Goal: Task Accomplishment & Management: Manage account settings

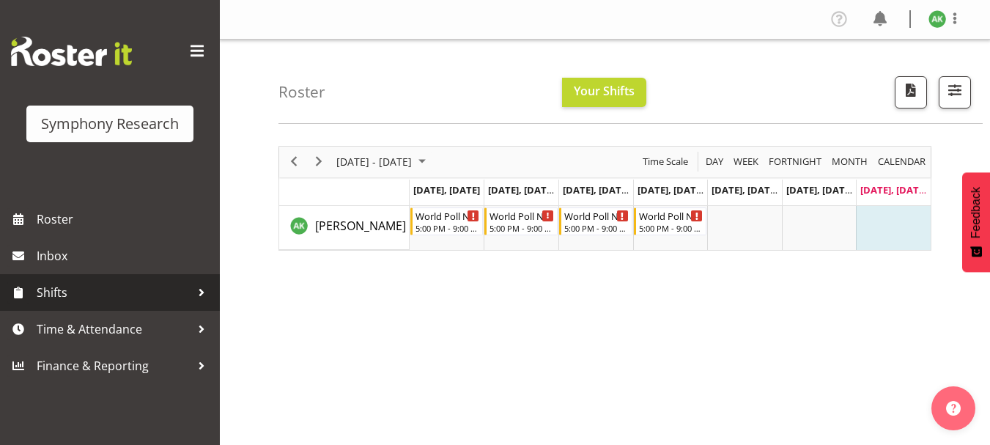
click at [74, 293] on span "Shifts" at bounding box center [114, 292] width 154 height 22
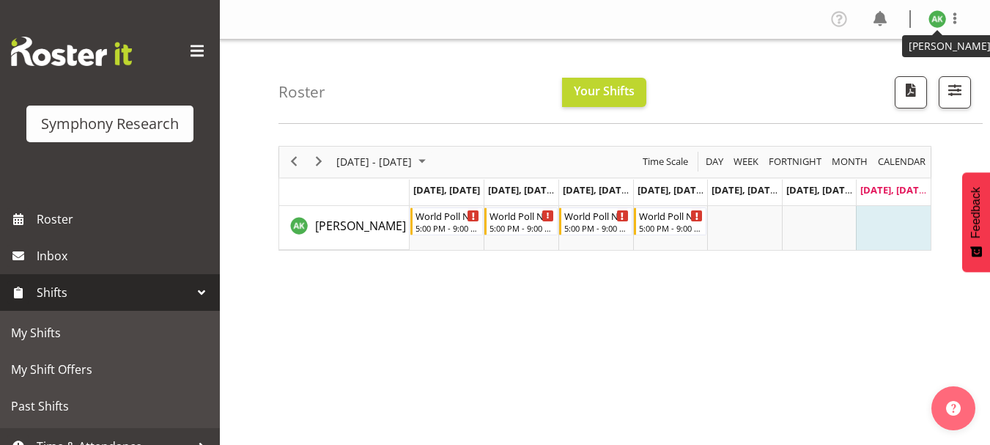
scroll to position [56, 0]
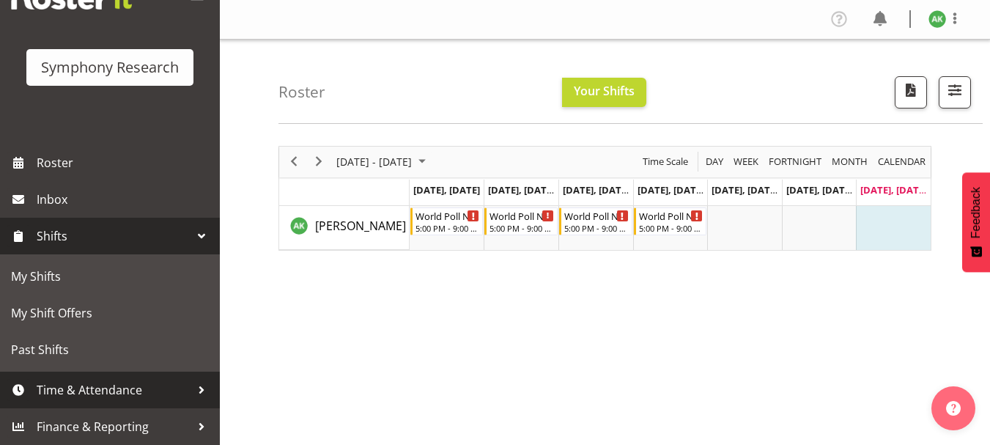
click at [121, 386] on span "Time & Attendance" at bounding box center [114, 390] width 154 height 22
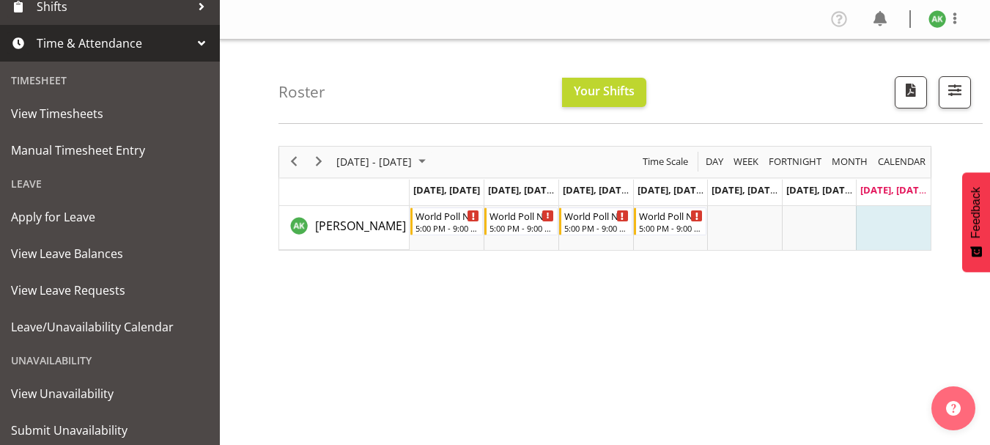
scroll to position [286, 0]
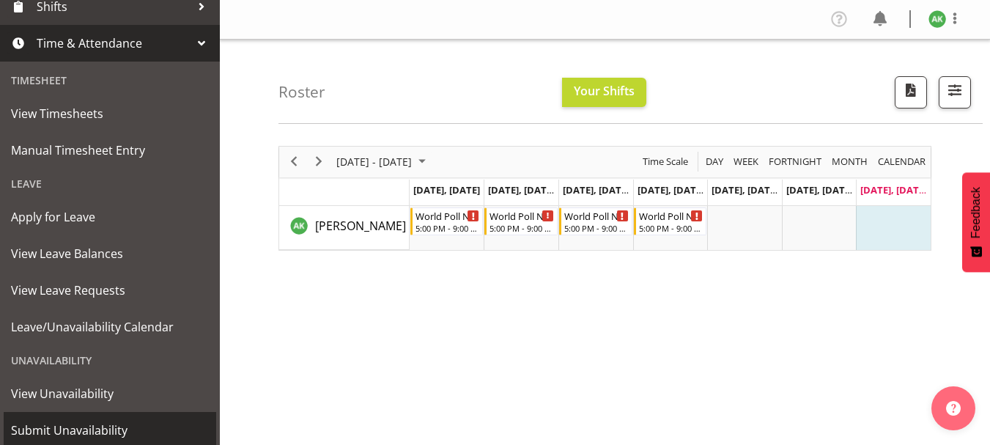
click at [89, 422] on span "Submit Unavailability" at bounding box center [110, 430] width 198 height 22
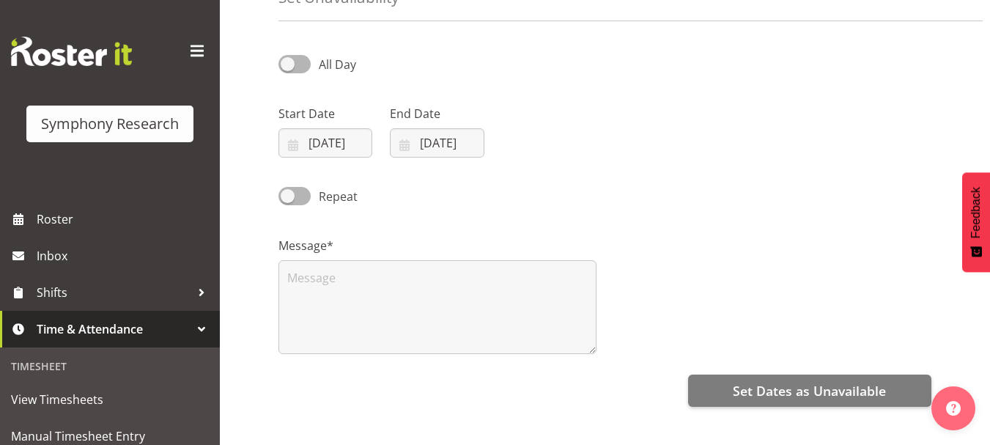
scroll to position [88, 0]
click at [291, 144] on input "[DATE]" at bounding box center [325, 141] width 94 height 29
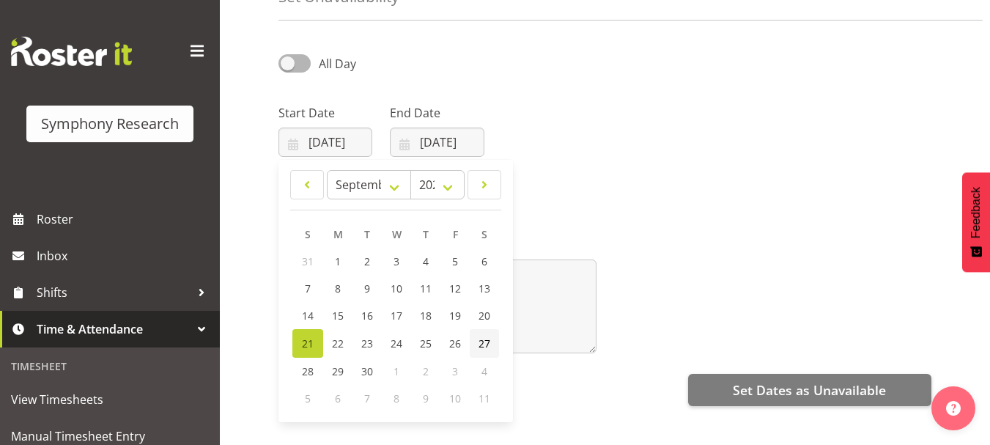
click at [488, 343] on span "27" at bounding box center [484, 343] width 12 height 14
type input "[DATE]"
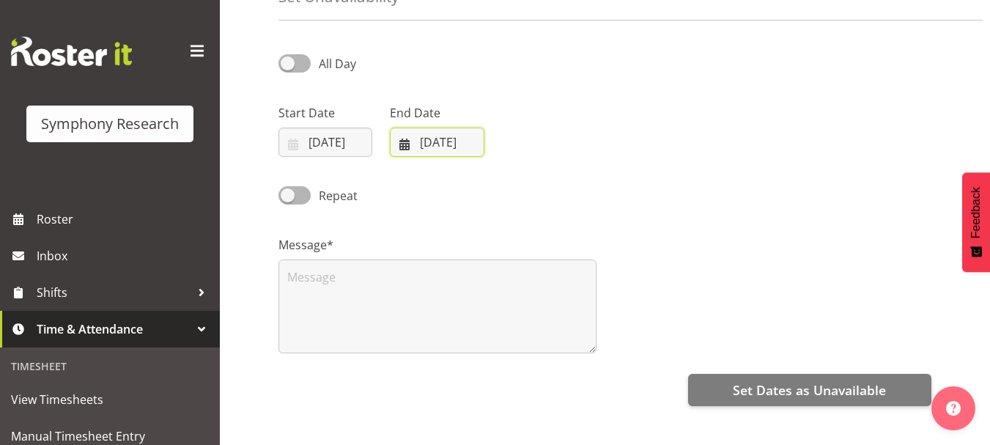
click at [408, 142] on input "[DATE]" at bounding box center [437, 141] width 94 height 29
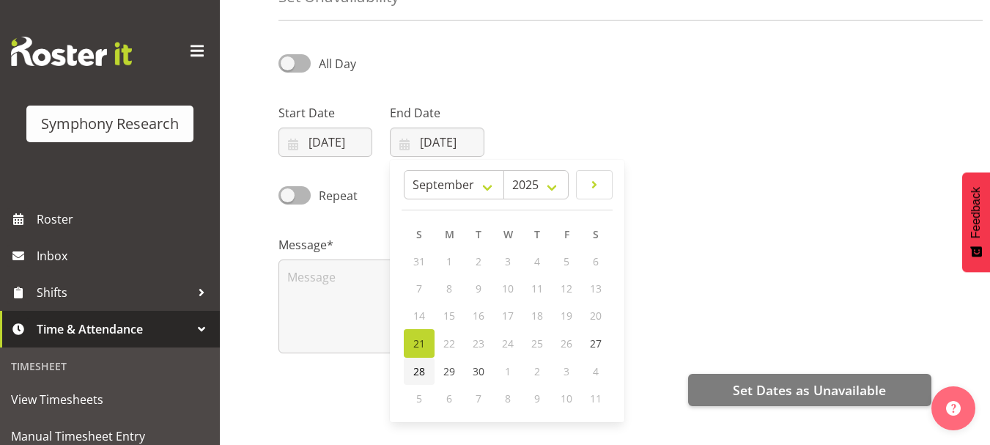
click at [417, 375] on span "28" at bounding box center [419, 371] width 12 height 14
type input "[DATE]"
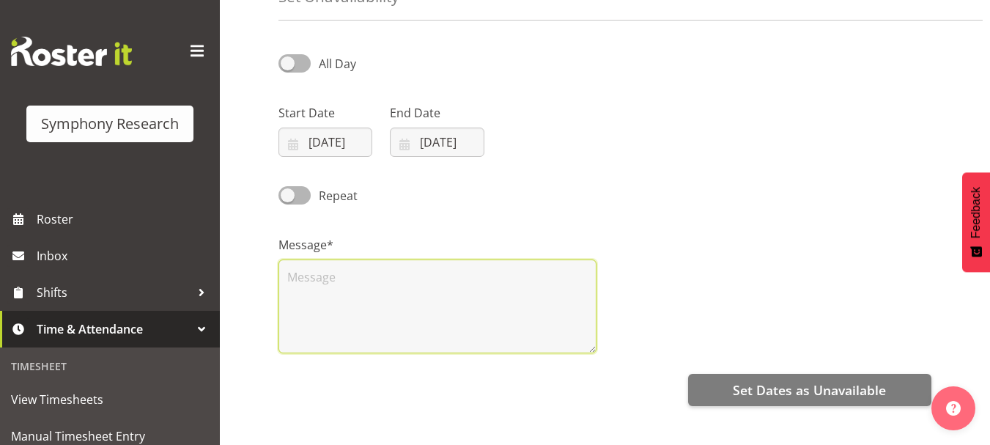
click at [413, 278] on textarea at bounding box center [437, 306] width 318 height 94
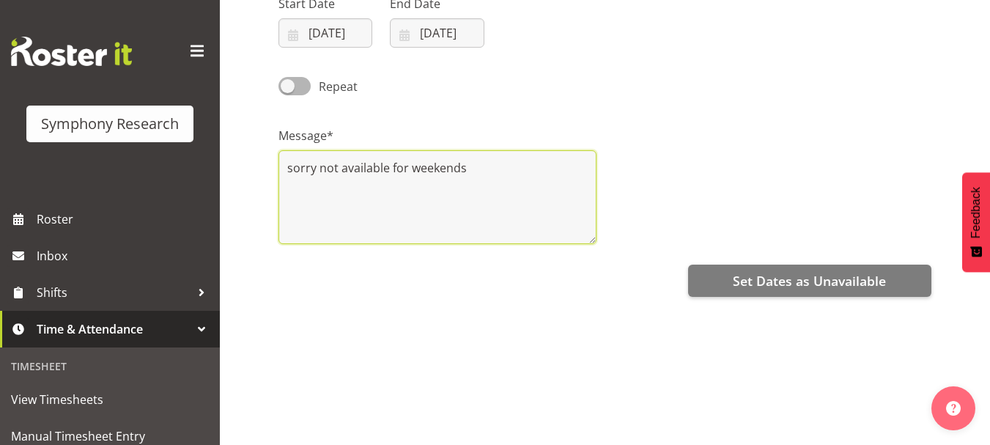
scroll to position [196, 0]
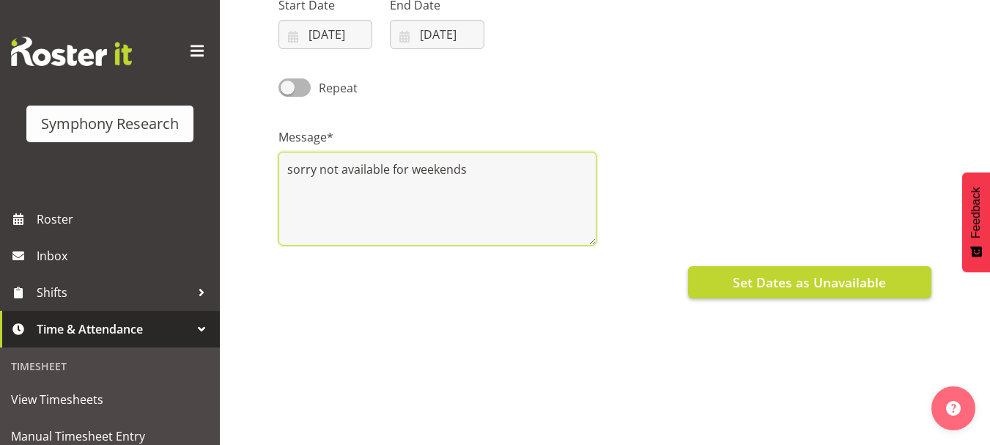
type textarea "sorry not available for weekends"
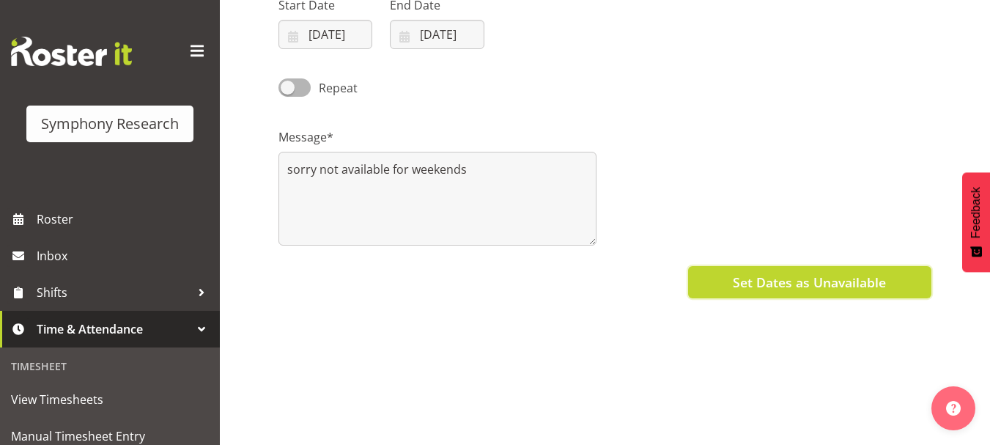
click at [811, 287] on span "Set Dates as Unavailable" at bounding box center [808, 281] width 153 height 19
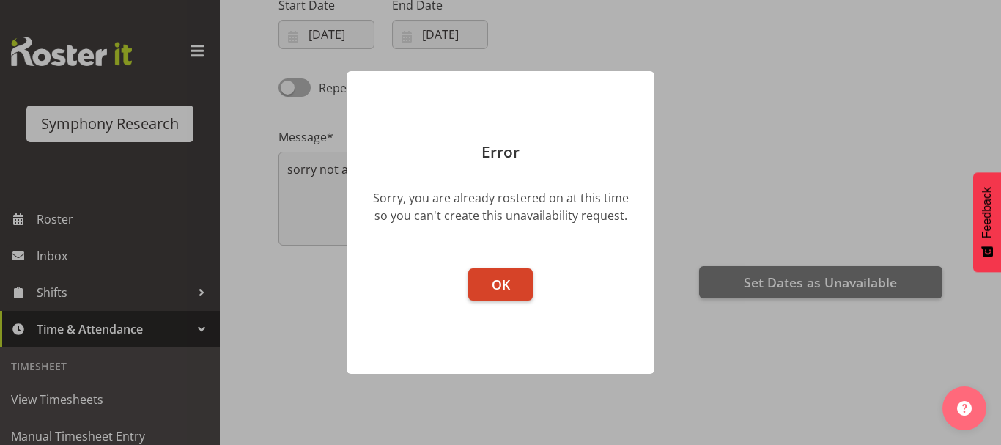
click at [497, 280] on span "OK" at bounding box center [500, 284] width 18 height 18
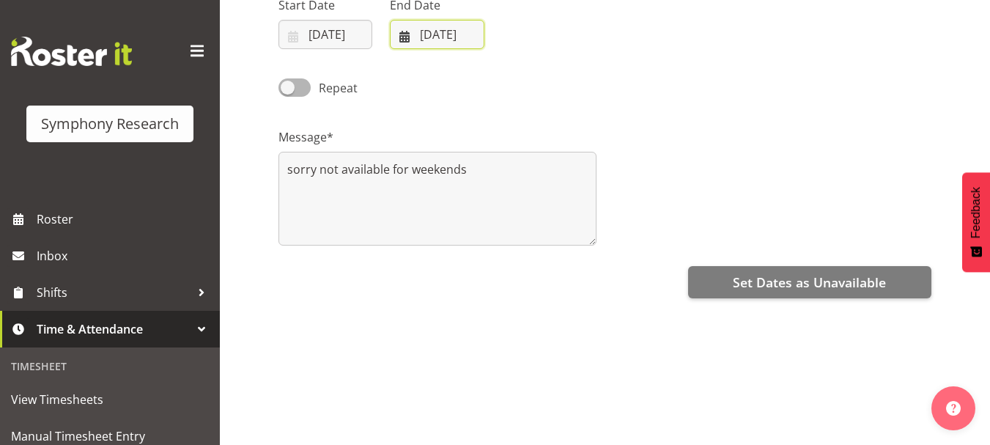
click at [431, 36] on input "28/09/2025" at bounding box center [437, 34] width 94 height 29
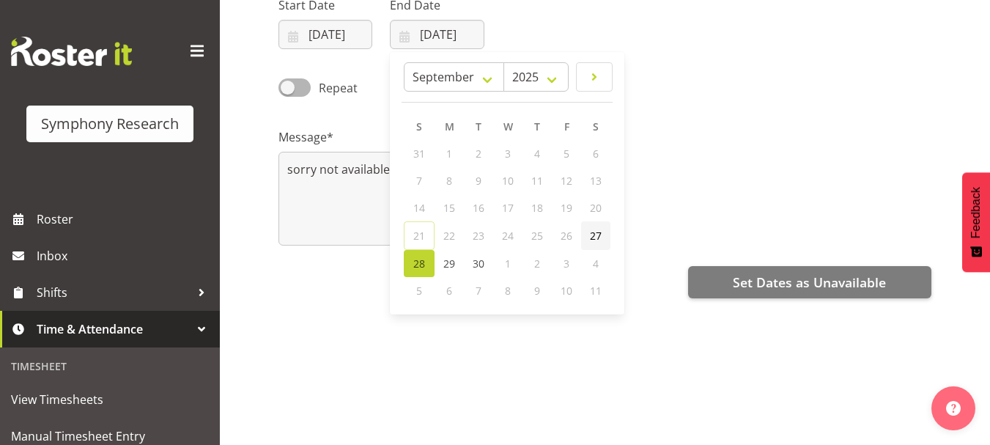
click at [603, 236] on link "27" at bounding box center [595, 235] width 29 height 29
type input "27/09/2025"
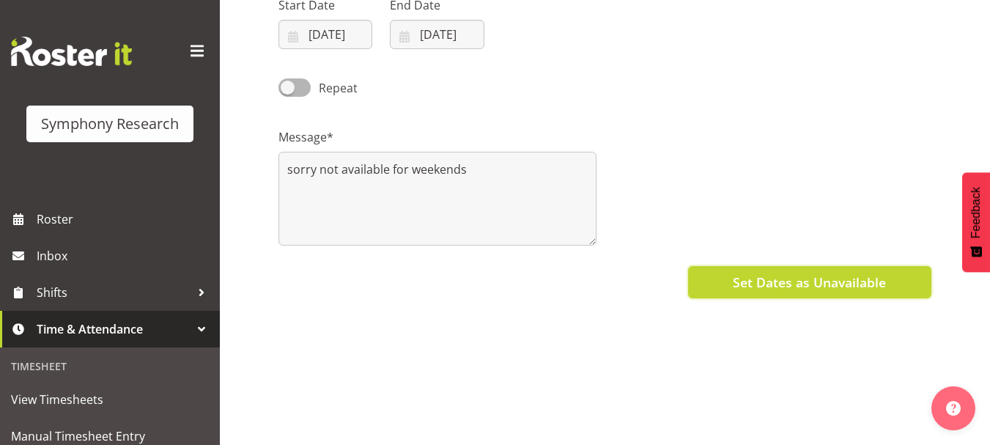
click at [816, 294] on button "Set Dates as Unavailable" at bounding box center [809, 282] width 243 height 32
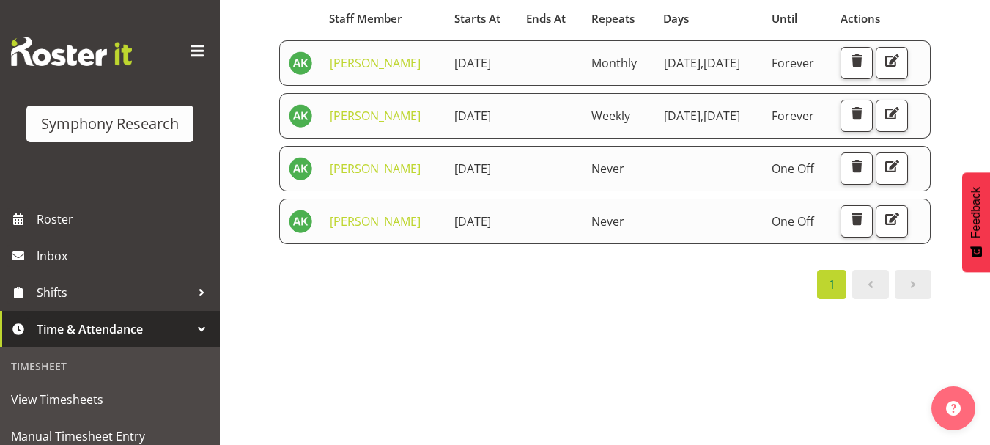
scroll to position [149, 0]
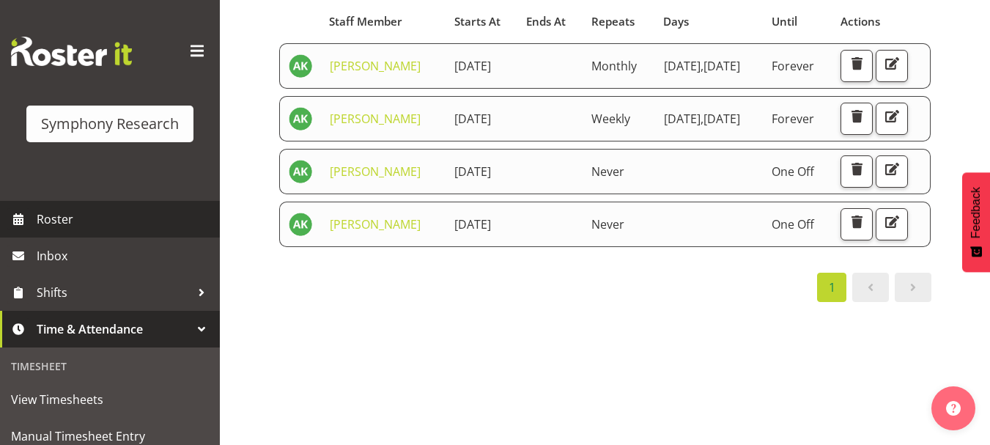
click at [59, 220] on span "Roster" at bounding box center [125, 219] width 176 height 22
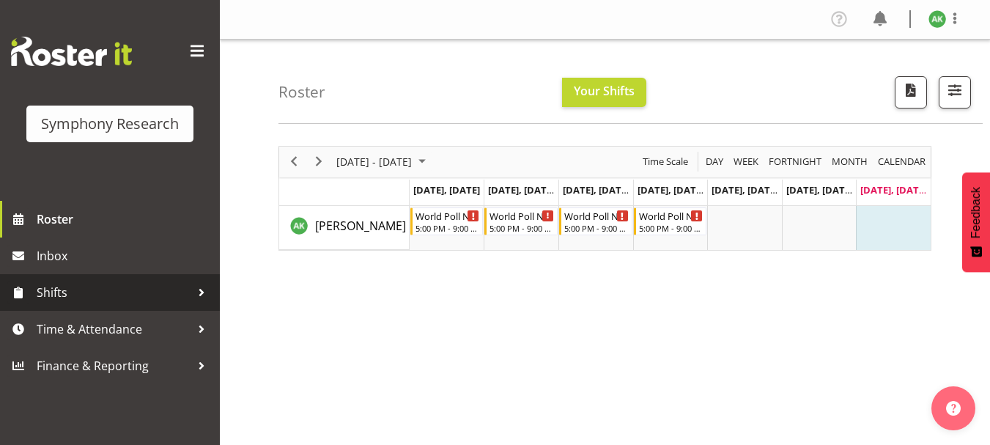
click at [51, 289] on span "Shifts" at bounding box center [114, 292] width 154 height 22
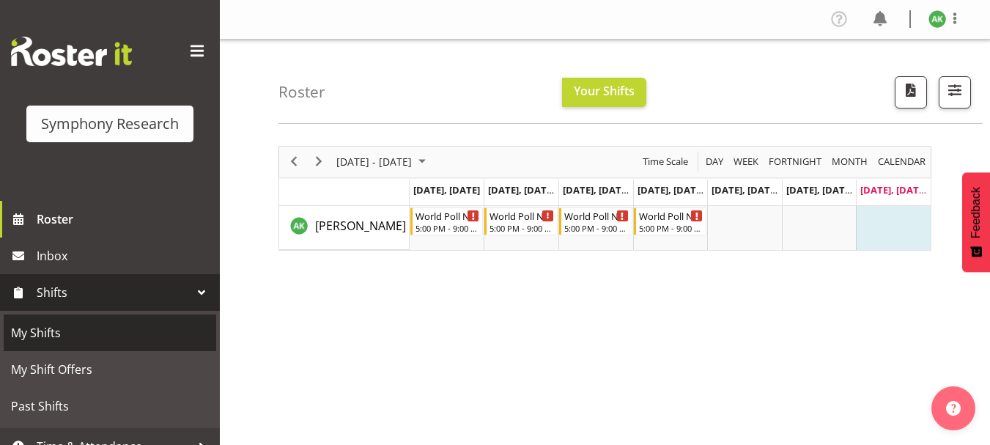
click at [42, 346] on link "My Shifts" at bounding box center [110, 332] width 212 height 37
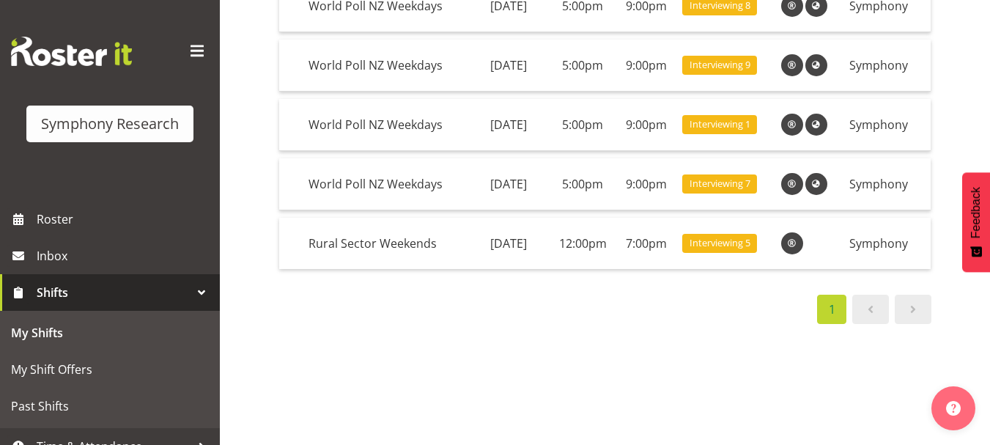
scroll to position [201, 0]
